Goal: Use online tool/utility: Use online tool/utility

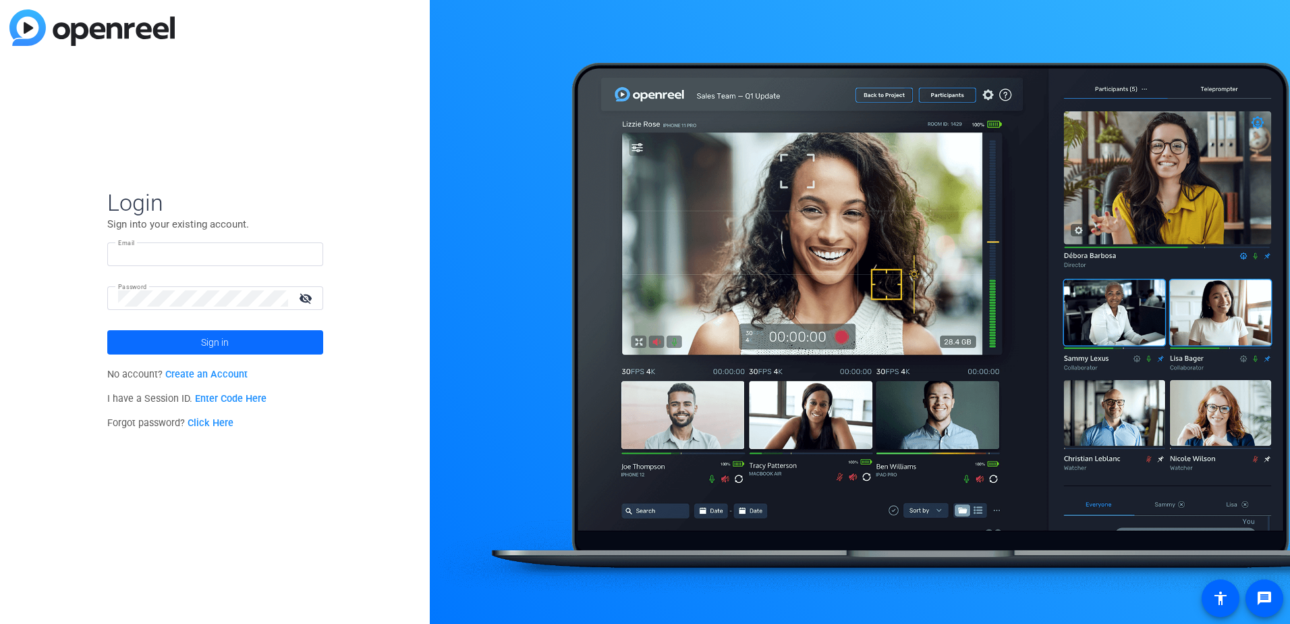
type input "[EMAIL_ADDRESS][DOMAIN_NAME]"
click at [242, 344] on span at bounding box center [215, 342] width 216 height 32
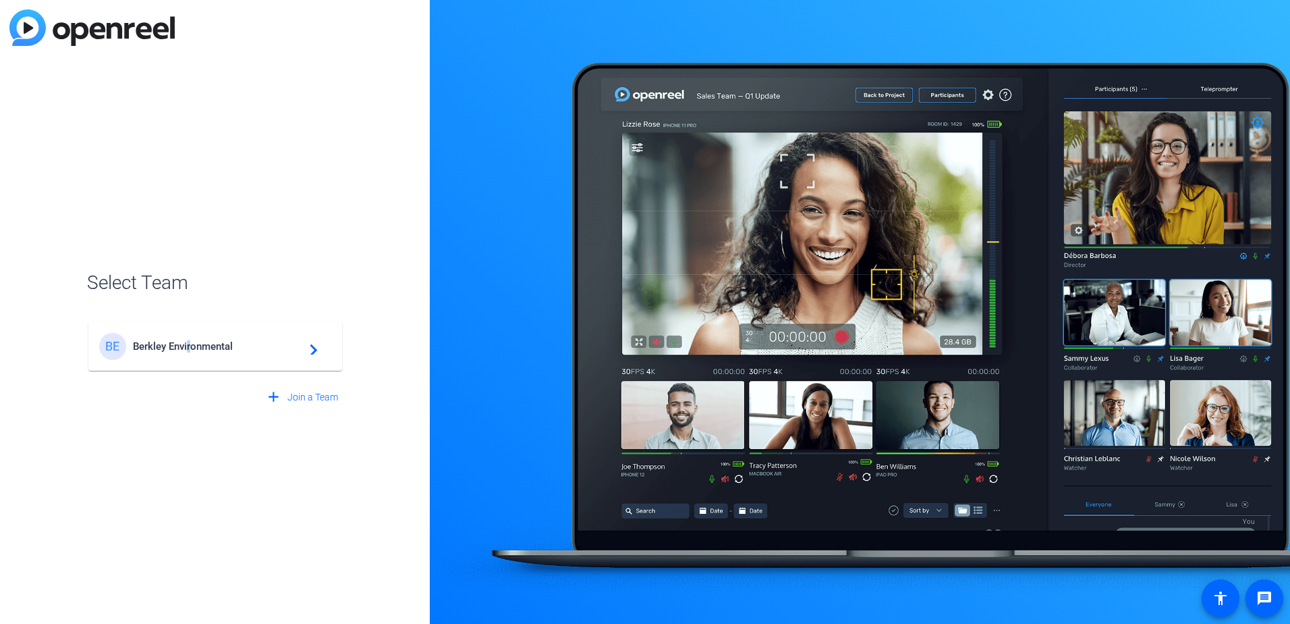
click at [190, 347] on span "Berkley Environmental" at bounding box center [217, 346] width 169 height 12
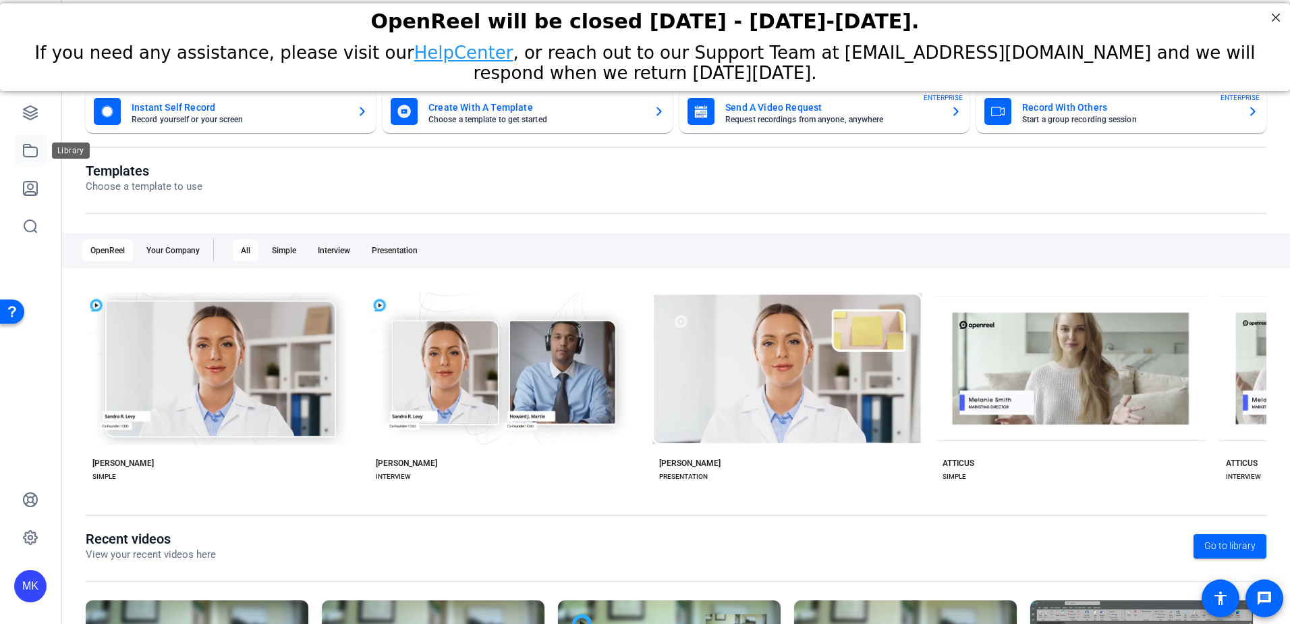
click at [31, 153] on icon at bounding box center [30, 150] width 16 height 16
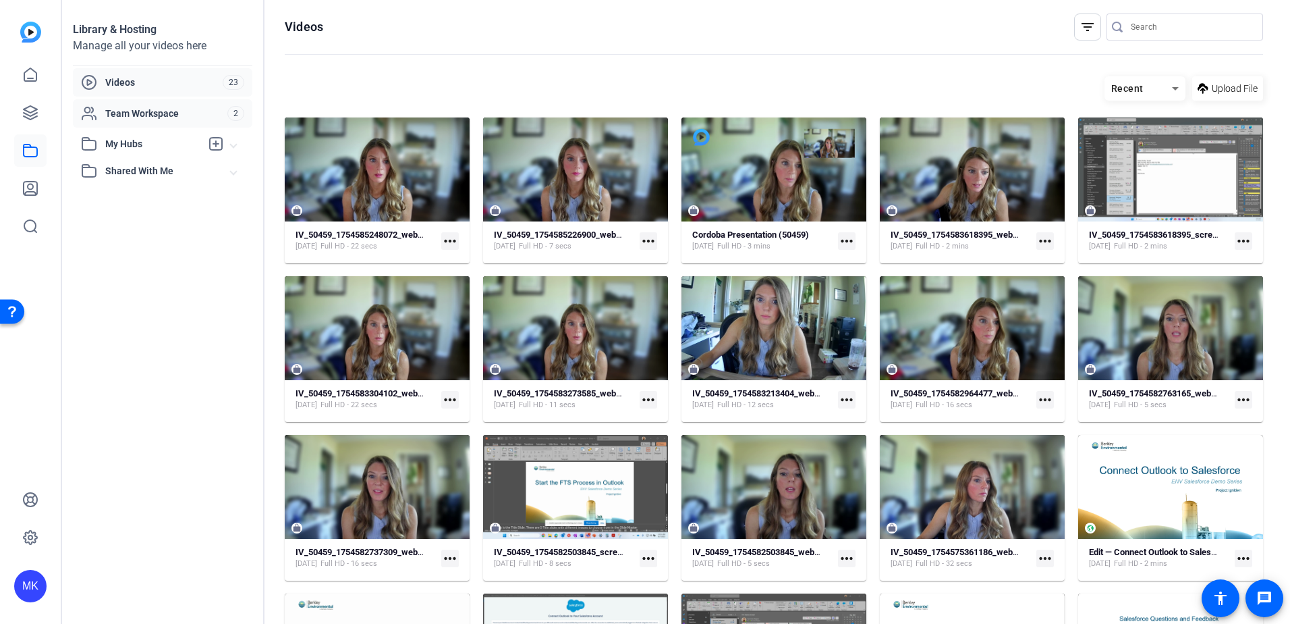
click at [193, 119] on span "Team Workspace" at bounding box center [166, 113] width 122 height 13
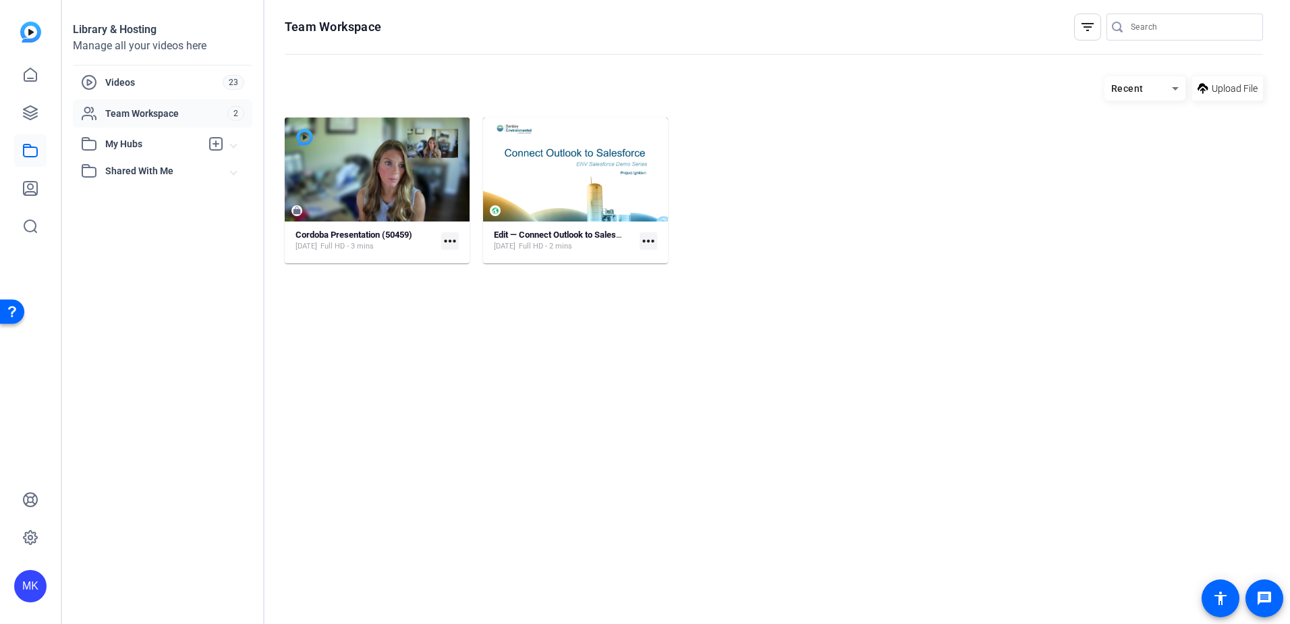
click at [452, 238] on mat-icon "more_horiz" at bounding box center [450, 241] width 18 height 18
click at [468, 258] on span "Edit in Creator" at bounding box center [480, 261] width 56 height 16
